Goal: Task Accomplishment & Management: Manage account settings

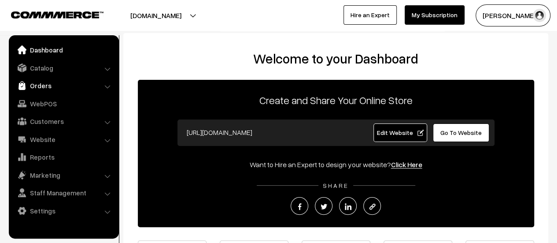
click at [45, 85] on link "Orders" at bounding box center [63, 85] width 105 height 16
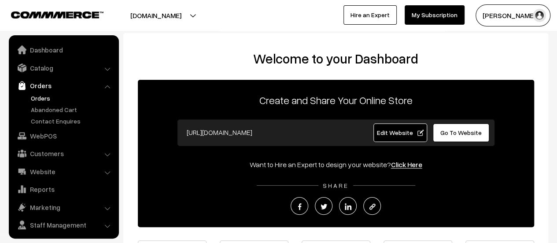
click at [33, 96] on link "Orders" at bounding box center [72, 97] width 87 height 9
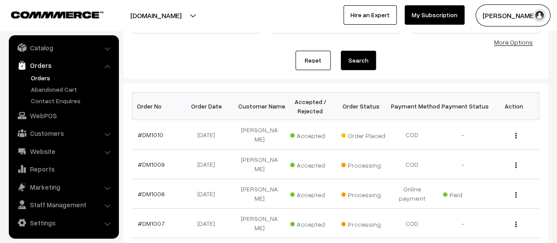
scroll to position [103, 0]
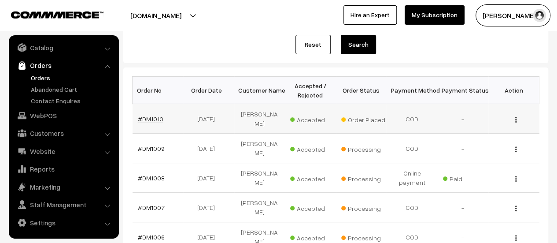
click at [151, 119] on link "#DM1010" at bounding box center [151, 118] width 26 height 7
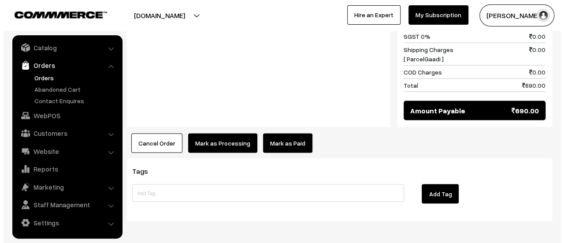
scroll to position [833, 0]
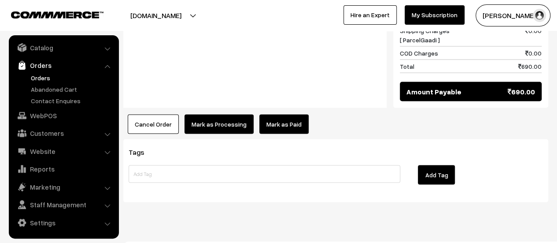
click at [219, 114] on button "Mark as Processing" at bounding box center [218, 123] width 69 height 19
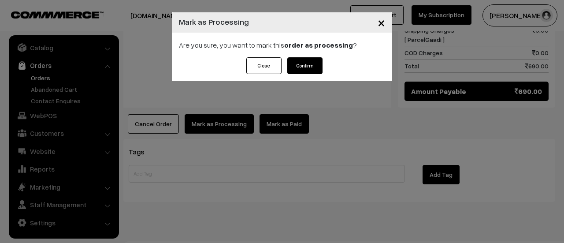
click at [306, 62] on button "Confirm" at bounding box center [304, 65] width 35 height 17
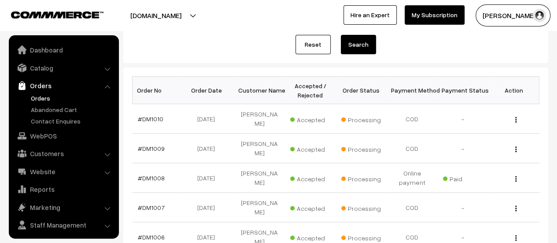
scroll to position [20, 0]
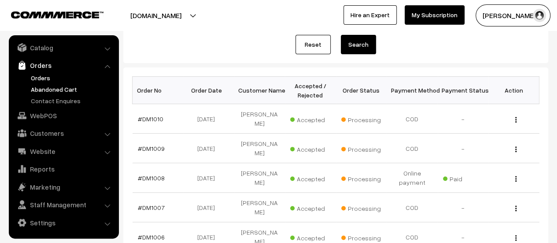
click at [45, 86] on link "Abandoned Cart" at bounding box center [72, 89] width 87 height 9
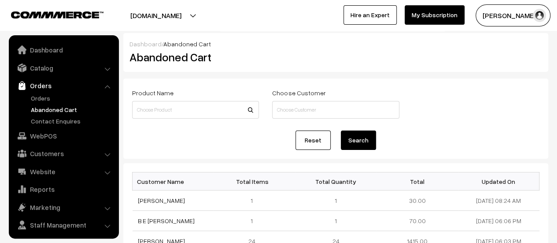
scroll to position [20, 0]
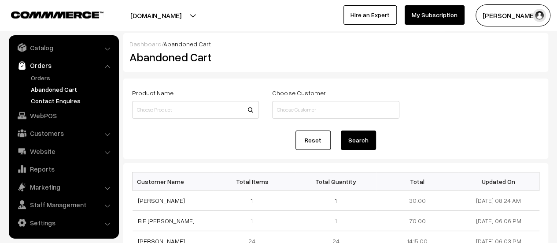
click at [53, 97] on link "Contact Enquires" at bounding box center [72, 100] width 87 height 9
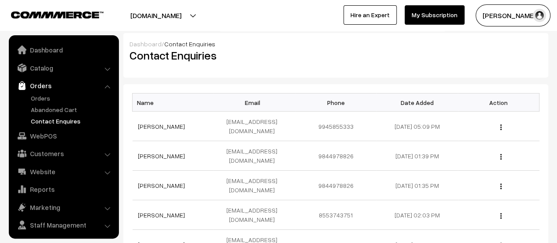
scroll to position [20, 0]
